Goal: Answer question/provide support: Share knowledge or assist other users

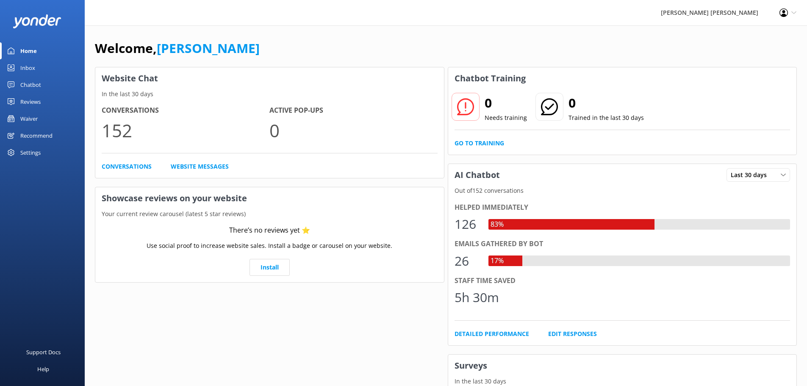
click at [32, 67] on div "Inbox" at bounding box center [27, 67] width 15 height 17
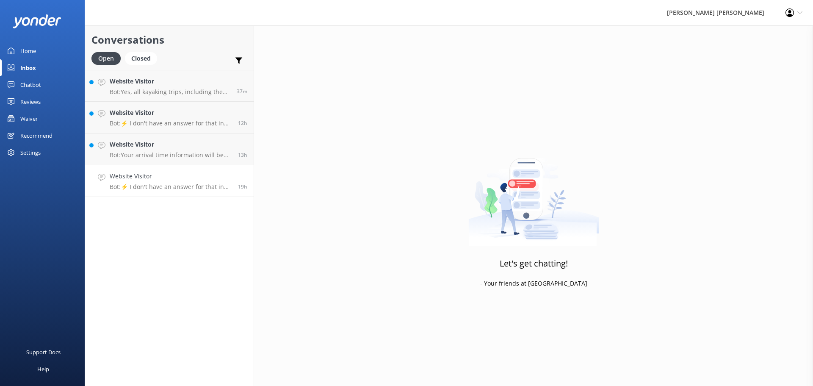
click at [176, 183] on p "Bot: ⚡ I don't have an answer for that in my knowledge base. Please try and rep…" at bounding box center [171, 187] width 122 height 8
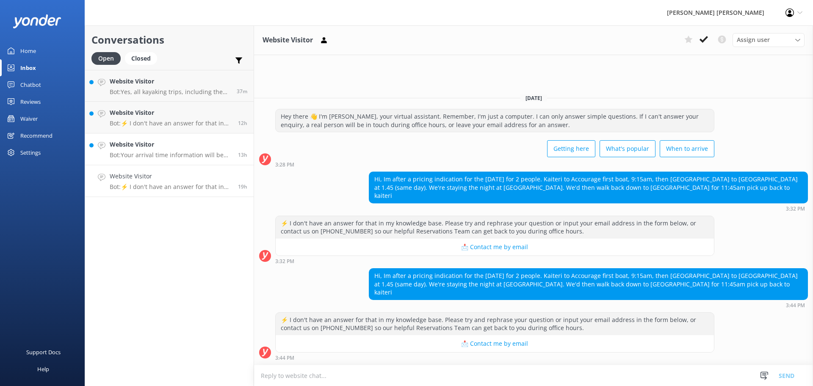
click at [169, 152] on p "Bot: Your arrival time information will be included in your booking confirmatio…" at bounding box center [171, 155] width 122 height 8
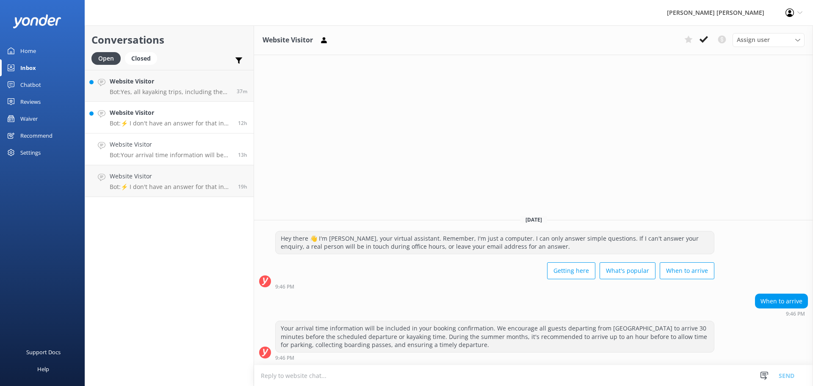
click at [166, 124] on p "Bot: ⚡ I don't have an answer for that in my knowledge base. Please try and rep…" at bounding box center [171, 123] width 122 height 8
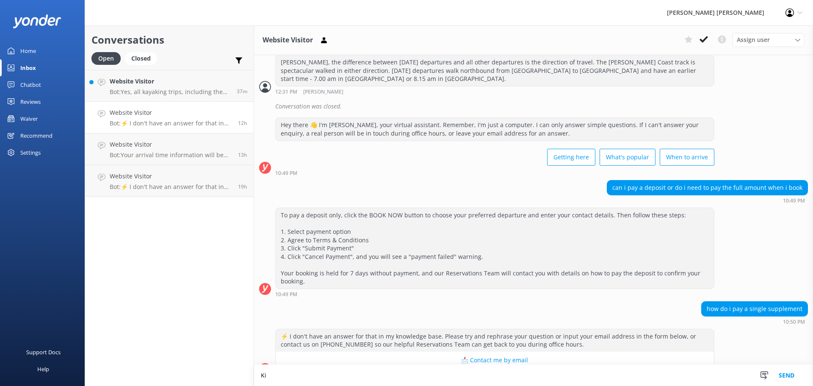
scroll to position [259, 0]
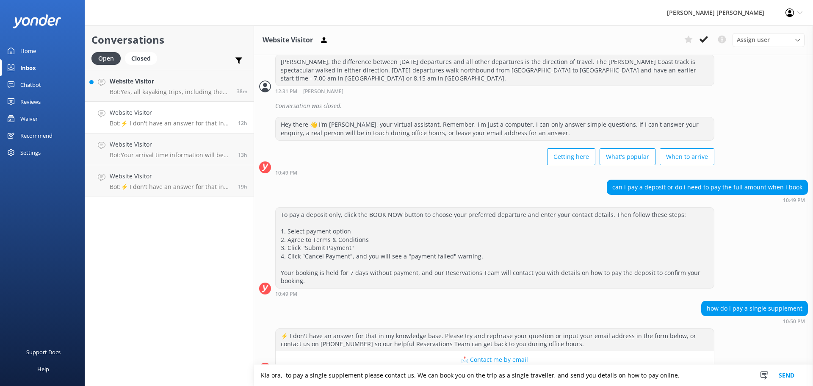
click at [408, 375] on textarea "Kia ora, to pay a single supplement please contact us. We can book you on the t…" at bounding box center [533, 375] width 559 height 21
click at [400, 375] on textarea "Kia ora, to pay a single supplement please contact us. We can book you on the t…" at bounding box center [533, 375] width 559 height 21
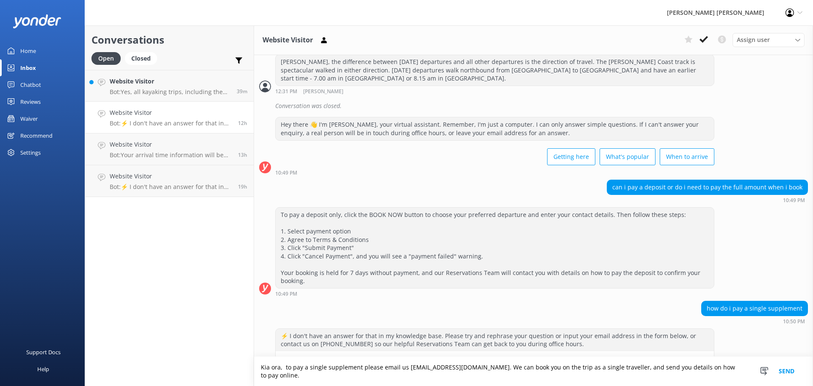
click at [419, 376] on textarea "Kia ora, to pay a single supplement please email us [EMAIL_ADDRESS][DOMAIN_NAME…" at bounding box center [533, 371] width 559 height 29
click at [470, 376] on textarea "Kia ora, to pay a single supplement please email us [EMAIL_ADDRESS][DOMAIN_NAME…" at bounding box center [533, 371] width 559 height 29
type textarea "Kia ora, to pay a single supplement please email us [EMAIL_ADDRESS][DOMAIN_NAME…"
click at [778, 374] on button "Send" at bounding box center [787, 371] width 32 height 29
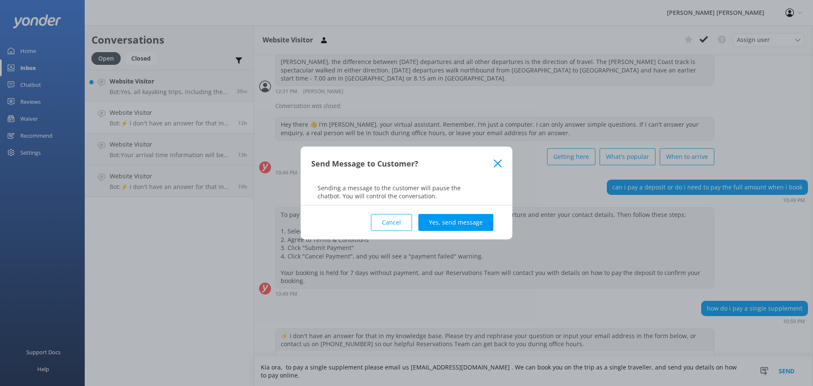
click at [471, 224] on button "Yes, send message" at bounding box center [456, 222] width 75 height 17
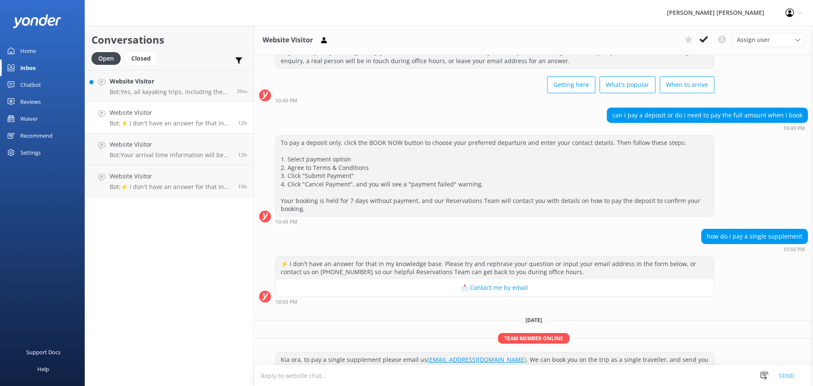
scroll to position [337, 0]
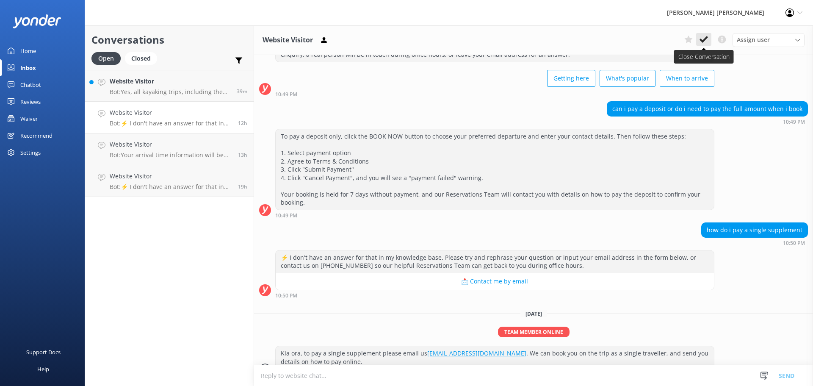
click at [702, 39] on icon at bounding box center [704, 39] width 8 height 8
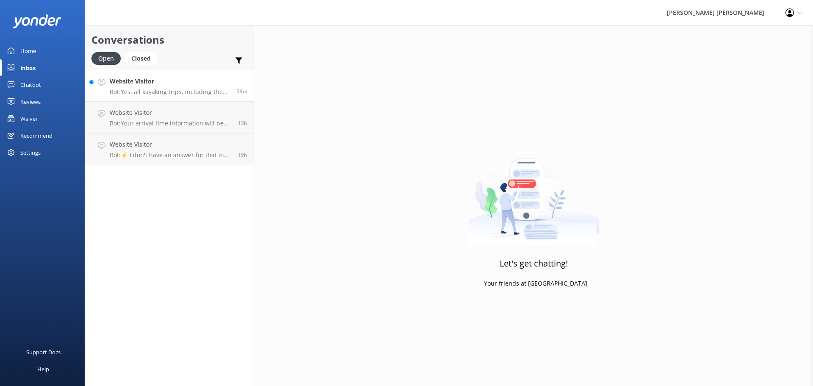
click at [154, 92] on p "Bot: Yes, all kayaking trips, including the Split Apple Kayak tours, are guided…" at bounding box center [170, 92] width 121 height 8
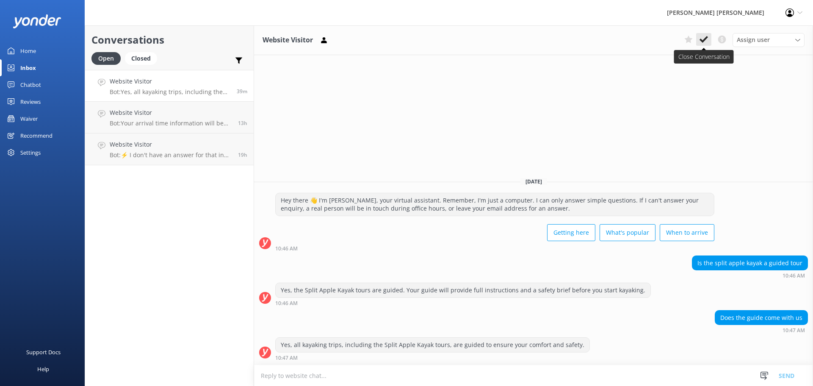
click at [701, 42] on icon at bounding box center [704, 39] width 8 height 8
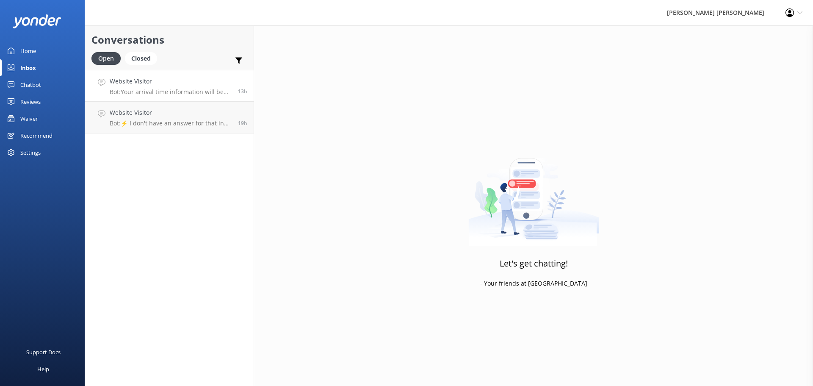
click at [203, 95] on p "Bot: Your arrival time information will be included in your booking confirmatio…" at bounding box center [171, 92] width 122 height 8
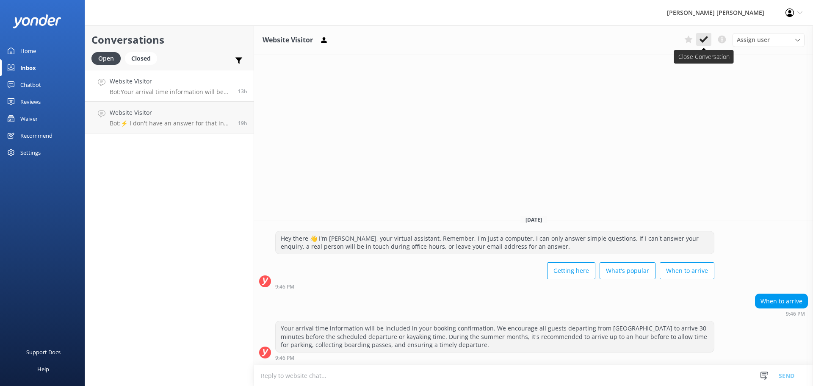
click at [705, 38] on icon at bounding box center [704, 39] width 8 height 8
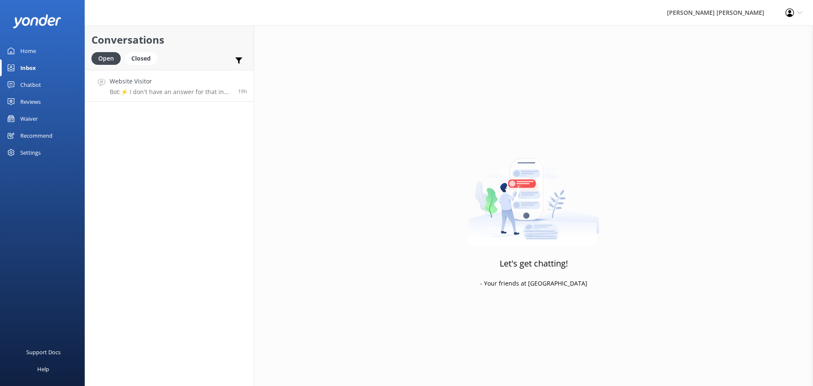
click at [162, 93] on p "Bot: ⚡ I don't have an answer for that in my knowledge base. Please try and rep…" at bounding box center [171, 92] width 122 height 8
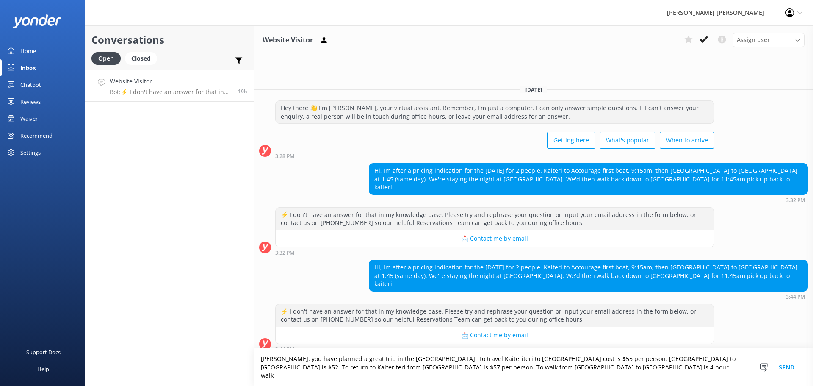
click at [476, 375] on textarea "[PERSON_NAME], you have planned a great trip in the [GEOGRAPHIC_DATA]. To trave…" at bounding box center [533, 367] width 559 height 38
click at [519, 372] on textarea "[PERSON_NAME], you have planned a great trip in the [GEOGRAPHIC_DATA]. To trave…" at bounding box center [533, 367] width 559 height 38
click at [480, 373] on textarea "[PERSON_NAME], you have planned a great trip in the [GEOGRAPHIC_DATA]. To trave…" at bounding box center [533, 367] width 559 height 38
drag, startPoint x: 731, startPoint y: 377, endPoint x: 754, endPoint y: 369, distance: 23.9
click at [732, 377] on textarea "[PERSON_NAME], you have planned a great trip in the [GEOGRAPHIC_DATA]. To trave…" at bounding box center [533, 367] width 559 height 38
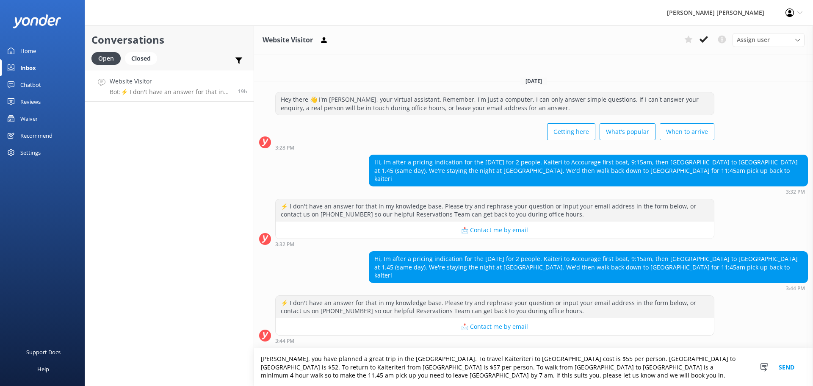
click at [506, 330] on button "📩 Contact me by email" at bounding box center [495, 326] width 438 height 17
click at [464, 328] on button "📩 Contact me by email" at bounding box center [495, 326] width 438 height 17
click at [497, 325] on button "📩 Contact me by email" at bounding box center [495, 326] width 438 height 17
click at [435, 377] on textarea "[PERSON_NAME], you have planned a great trip in the [GEOGRAPHIC_DATA]. To trave…" at bounding box center [533, 367] width 559 height 38
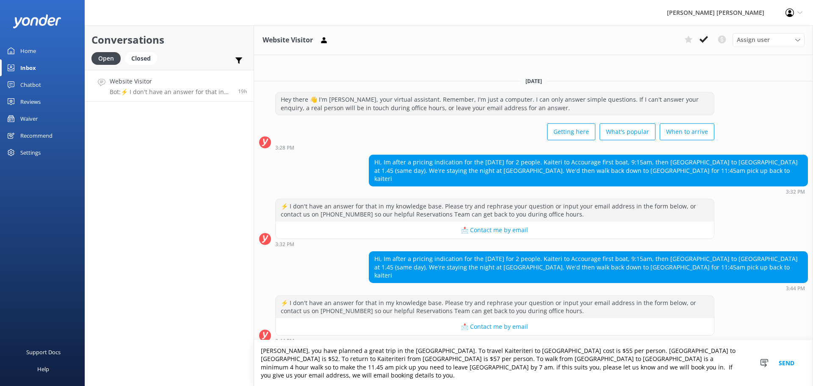
drag, startPoint x: 512, startPoint y: 374, endPoint x: 421, endPoint y: 375, distance: 90.7
click at [421, 375] on textarea "[PERSON_NAME], you have planned a great trip in the [GEOGRAPHIC_DATA]. To trave…" at bounding box center [533, 363] width 559 height 46
click at [536, 375] on textarea "[PERSON_NAME], you have planned a great trip in the [GEOGRAPHIC_DATA]. To trave…" at bounding box center [533, 363] width 559 height 46
paste textarea "If you give us your email address"
click at [444, 375] on textarea "[PERSON_NAME], you have planned a great trip in the [GEOGRAPHIC_DATA]. To trave…" at bounding box center [533, 363] width 559 height 46
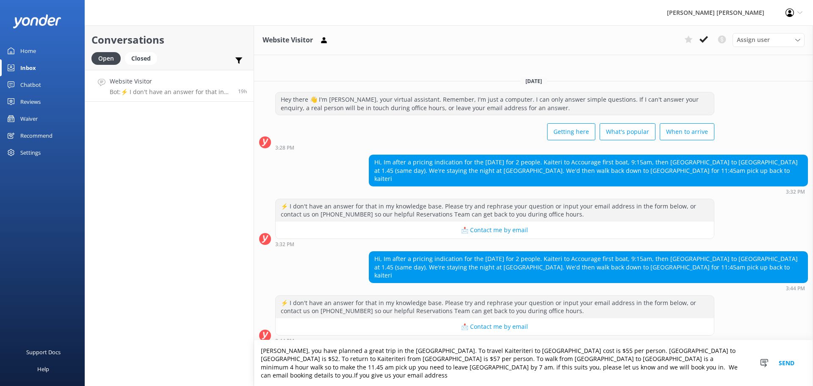
click at [460, 376] on textarea "[PERSON_NAME], you have planned a great trip in the [GEOGRAPHIC_DATA]. To trave…" at bounding box center [533, 363] width 559 height 46
click at [536, 375] on textarea "[PERSON_NAME], you have planned a great trip in the [GEOGRAPHIC_DATA]. To trave…" at bounding box center [533, 363] width 559 height 46
drag, startPoint x: 586, startPoint y: 374, endPoint x: 541, endPoint y: 376, distance: 45.8
click at [541, 376] on textarea "[PERSON_NAME], you have planned a great trip in the [GEOGRAPHIC_DATA]. To trave…" at bounding box center [533, 363] width 559 height 46
click at [460, 374] on textarea "[PERSON_NAME], you have planned a great trip in the [GEOGRAPHIC_DATA]. To trave…" at bounding box center [533, 363] width 559 height 46
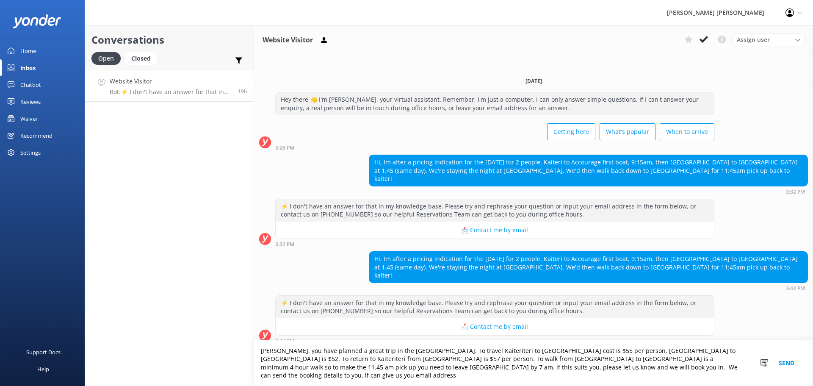
click at [547, 377] on textarea "[PERSON_NAME], you have planned a great trip in the [GEOGRAPHIC_DATA]. To trave…" at bounding box center [533, 363] width 559 height 46
click at [643, 374] on textarea "[PERSON_NAME], you have planned a great trip in the [GEOGRAPHIC_DATA]. To trave…" at bounding box center [533, 363] width 559 height 46
type textarea "[PERSON_NAME], you have planned a great trip in the [GEOGRAPHIC_DATA]. To trave…"
click at [784, 369] on button "Send" at bounding box center [787, 363] width 32 height 46
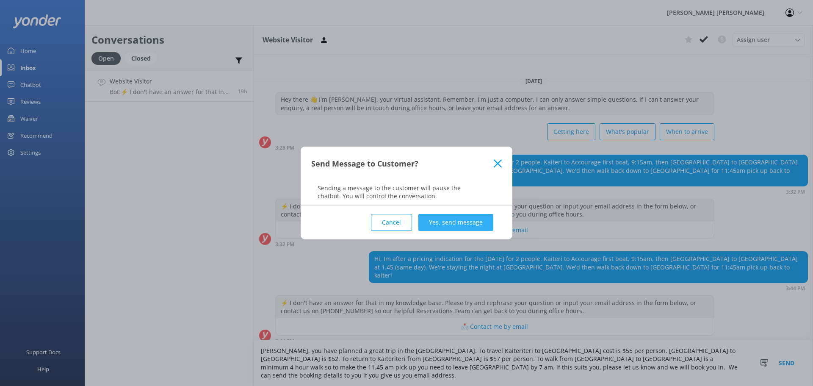
click at [448, 225] on button "Yes, send message" at bounding box center [456, 222] width 75 height 17
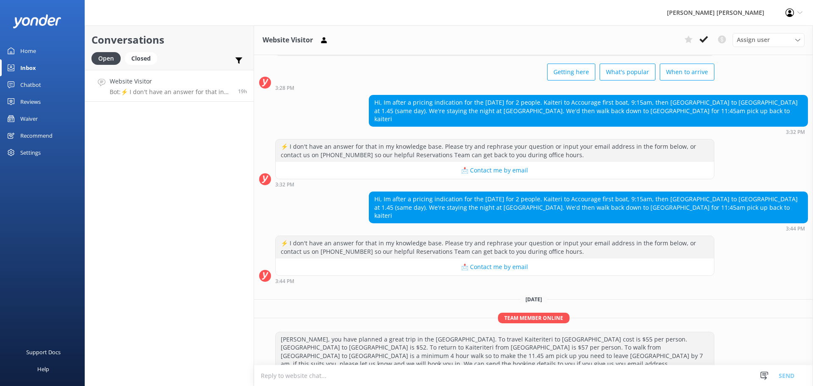
scroll to position [47, 0]
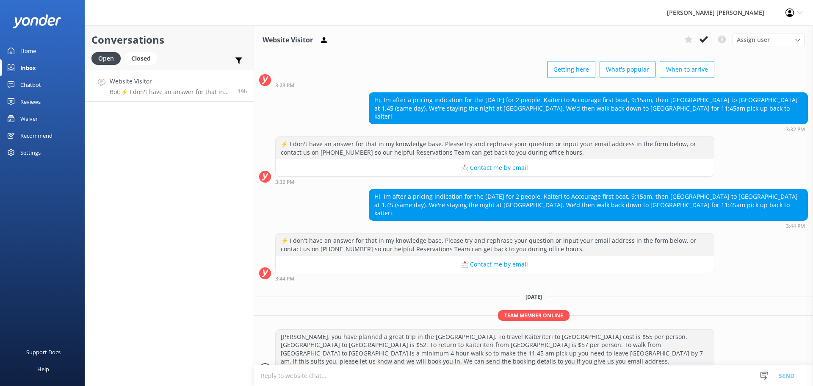
click at [704, 40] on use at bounding box center [704, 39] width 8 height 7
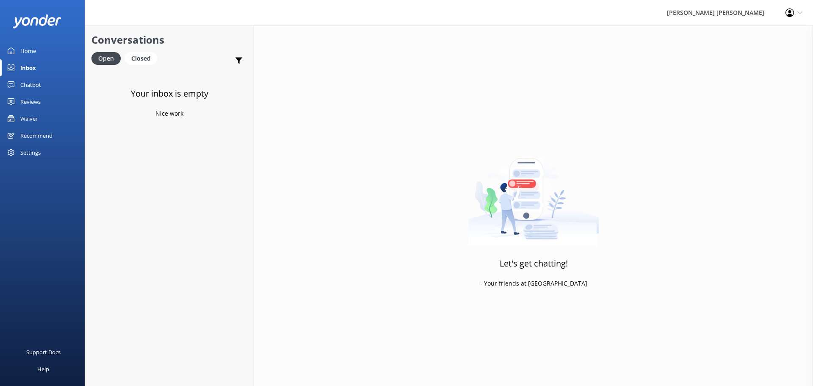
click at [34, 50] on div "Home" at bounding box center [28, 50] width 16 height 17
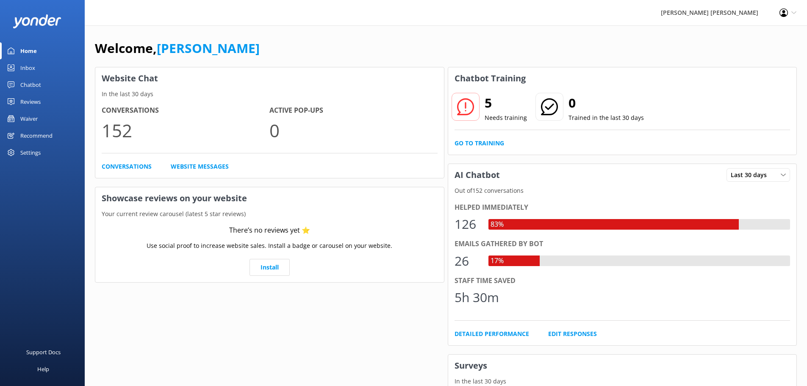
click at [494, 115] on p "Needs training" at bounding box center [506, 117] width 42 height 9
click at [486, 140] on link "Go to Training" at bounding box center [480, 143] width 50 height 9
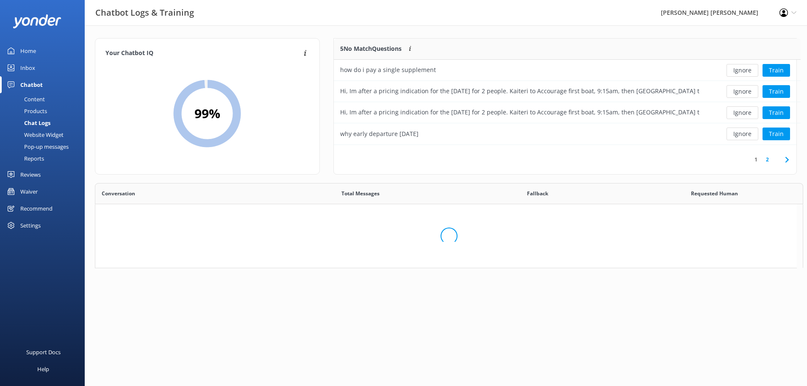
scroll to position [100, 456]
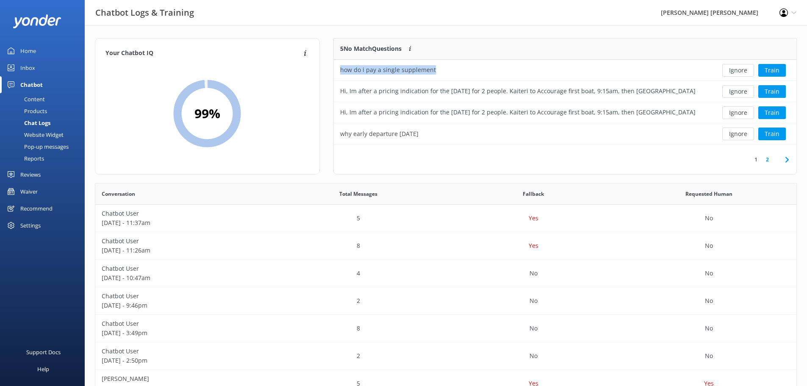
drag, startPoint x: 454, startPoint y: 69, endPoint x: 327, endPoint y: 72, distance: 126.7
click at [328, 72] on div "5 No Match Questions Customers sometimes ask questions that don't fully match a…" at bounding box center [565, 110] width 477 height 145
copy div "how do i pay a single supplement"
click at [737, 71] on button "Ignore" at bounding box center [738, 70] width 32 height 13
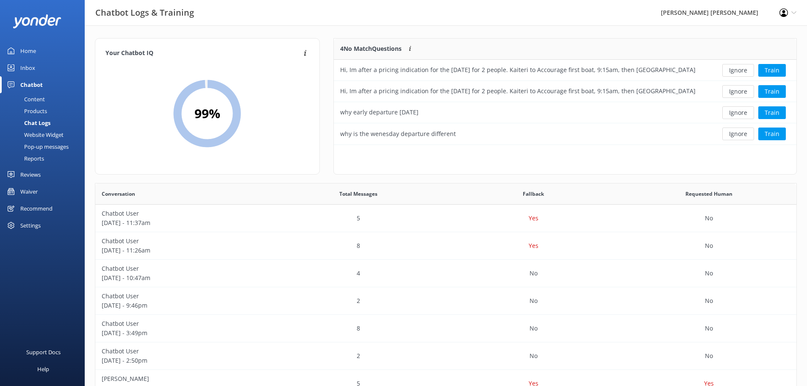
click at [737, 71] on button "Ignore" at bounding box center [738, 70] width 32 height 13
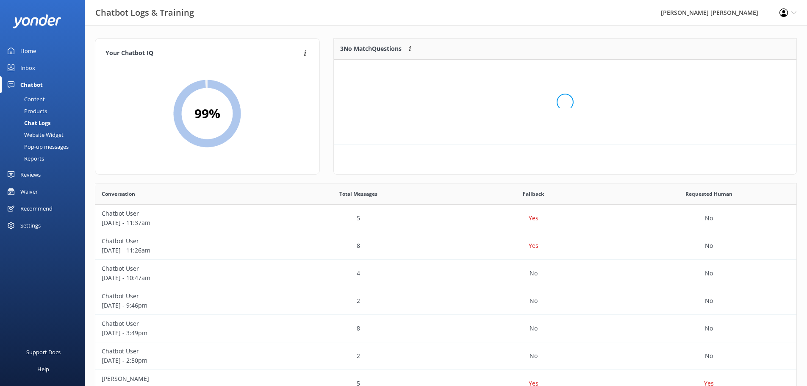
scroll to position [79, 456]
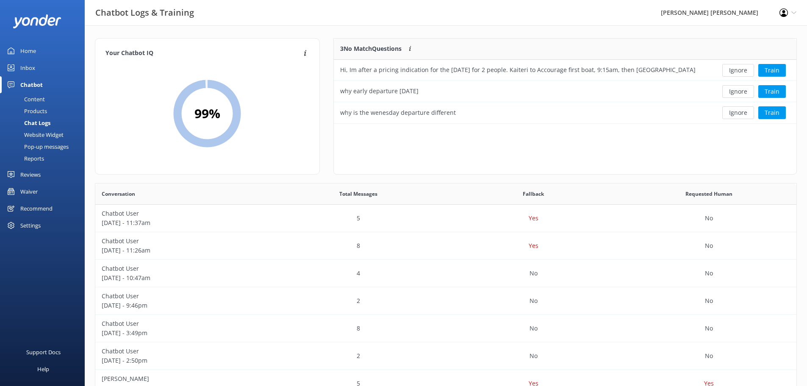
click at [737, 71] on button "Ignore" at bounding box center [738, 70] width 32 height 13
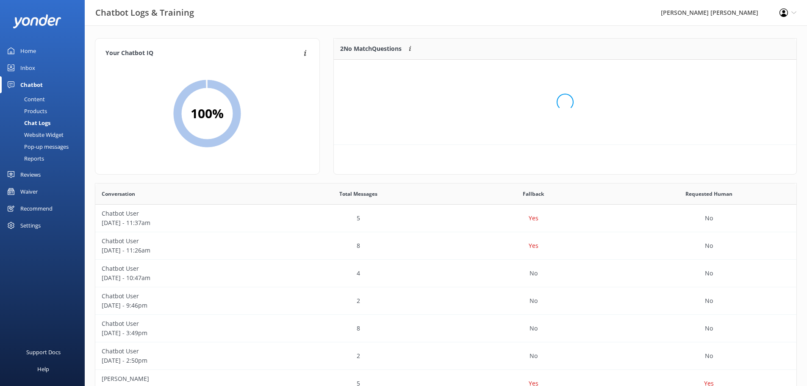
scroll to position [58, 456]
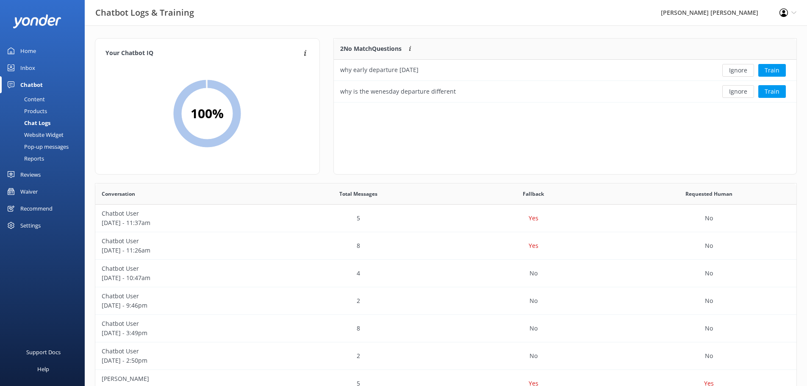
click at [737, 71] on button "Ignore" at bounding box center [738, 70] width 32 height 13
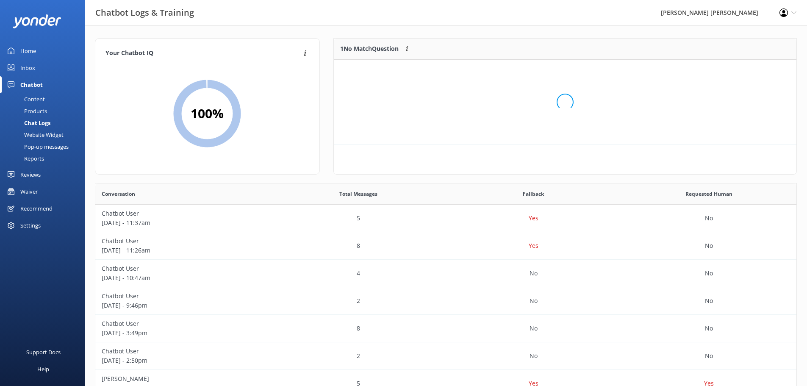
scroll to position [36, 456]
click at [737, 71] on button "Ignore" at bounding box center [738, 70] width 32 height 13
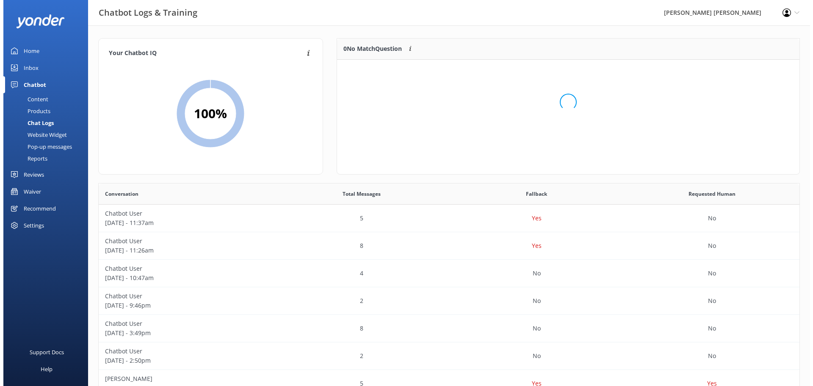
scroll to position [100, 456]
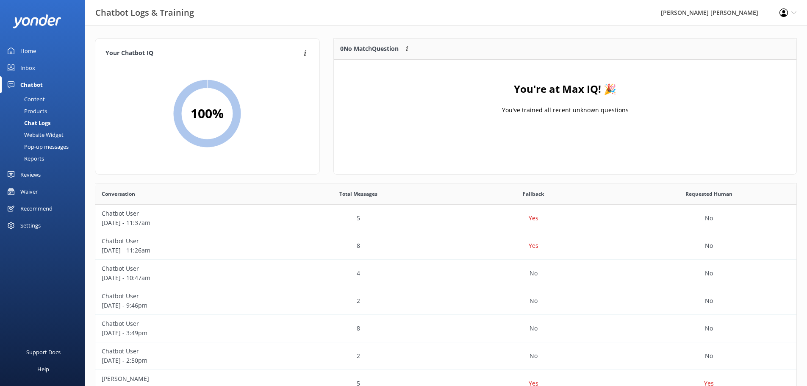
click at [29, 72] on div "Inbox" at bounding box center [27, 67] width 15 height 17
